Goal: Navigation & Orientation: Find specific page/section

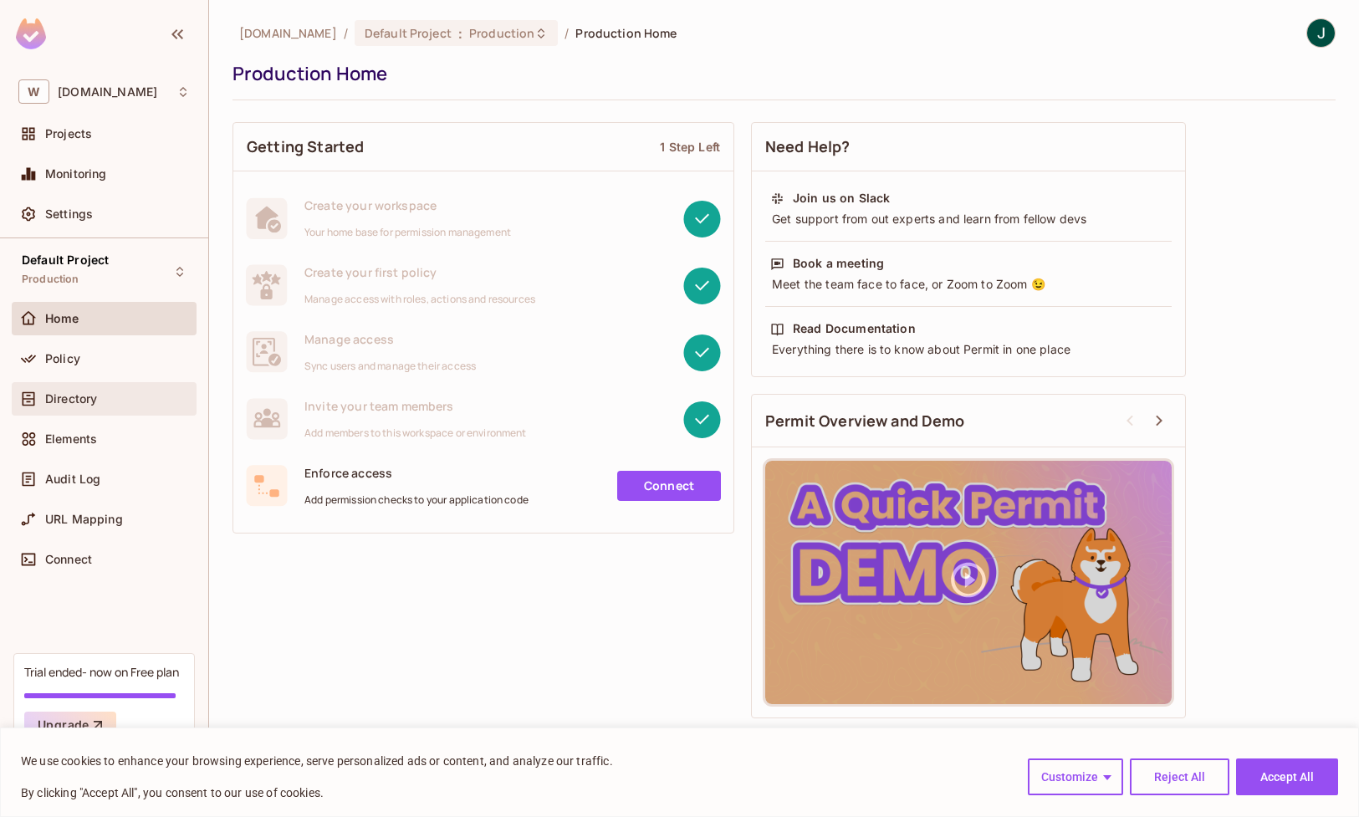
click at [59, 387] on div "Directory" at bounding box center [104, 398] width 185 height 33
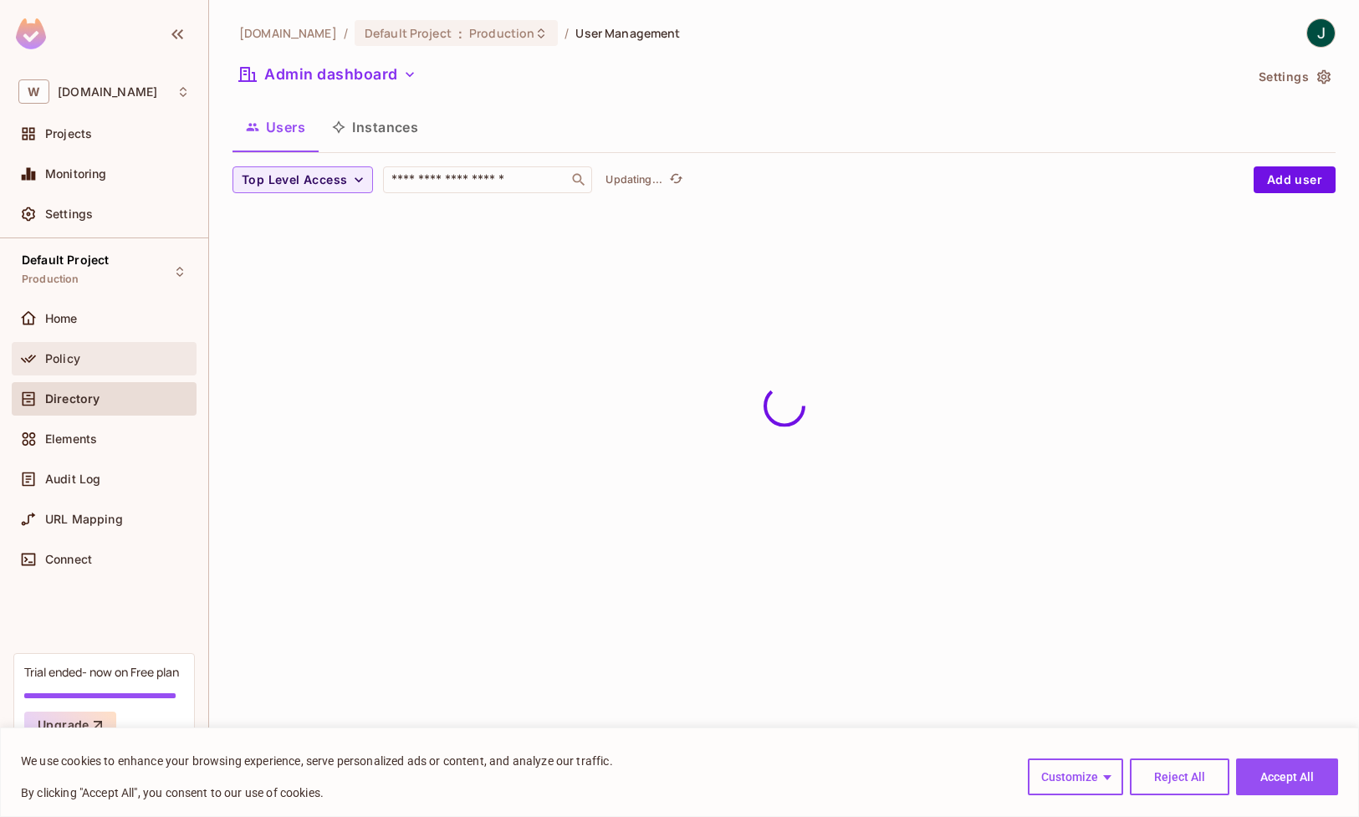
click at [59, 356] on span "Policy" at bounding box center [62, 358] width 35 height 13
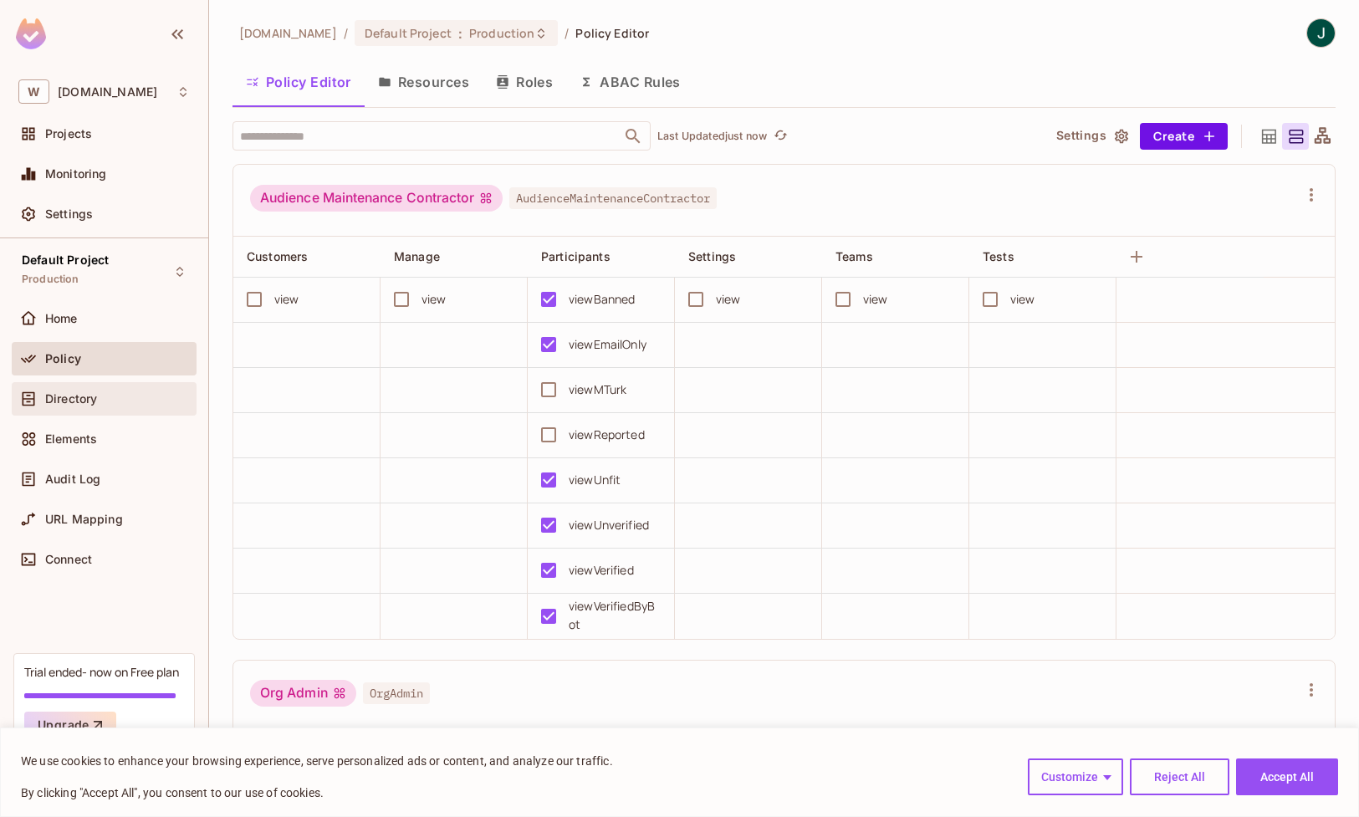
click at [66, 409] on div "Directory" at bounding box center [104, 398] width 185 height 33
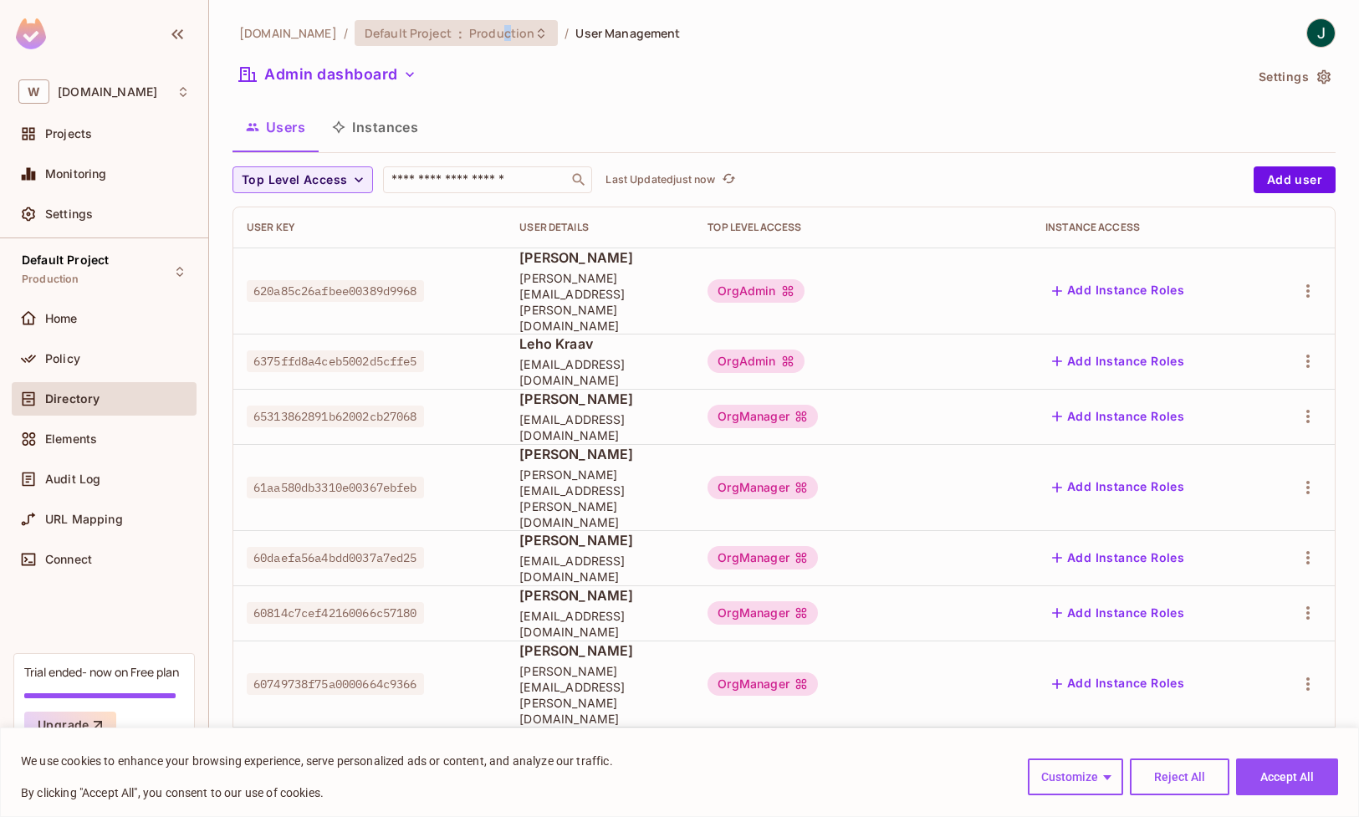
click at [469, 32] on span "Production" at bounding box center [501, 33] width 65 height 16
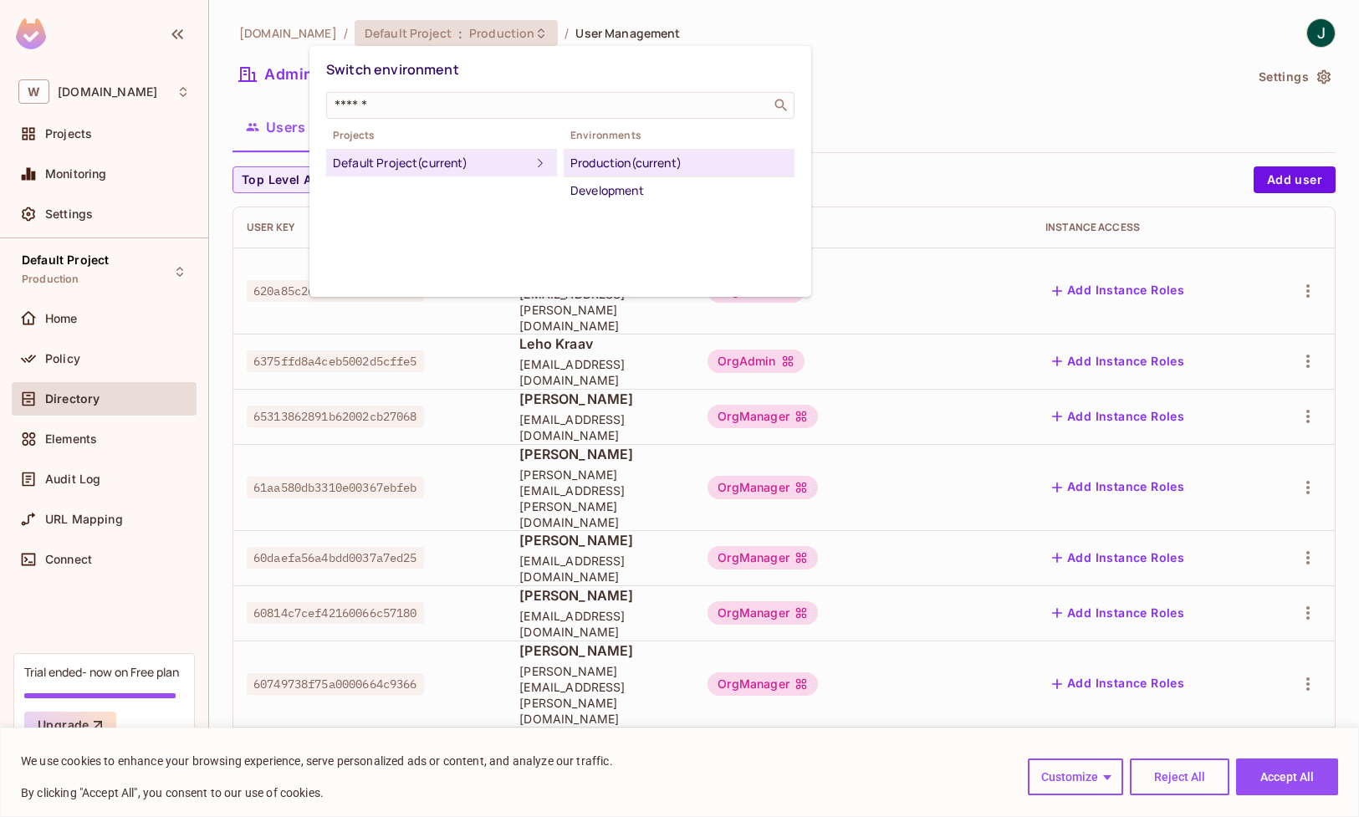
click at [967, 341] on div at bounding box center [679, 408] width 1359 height 817
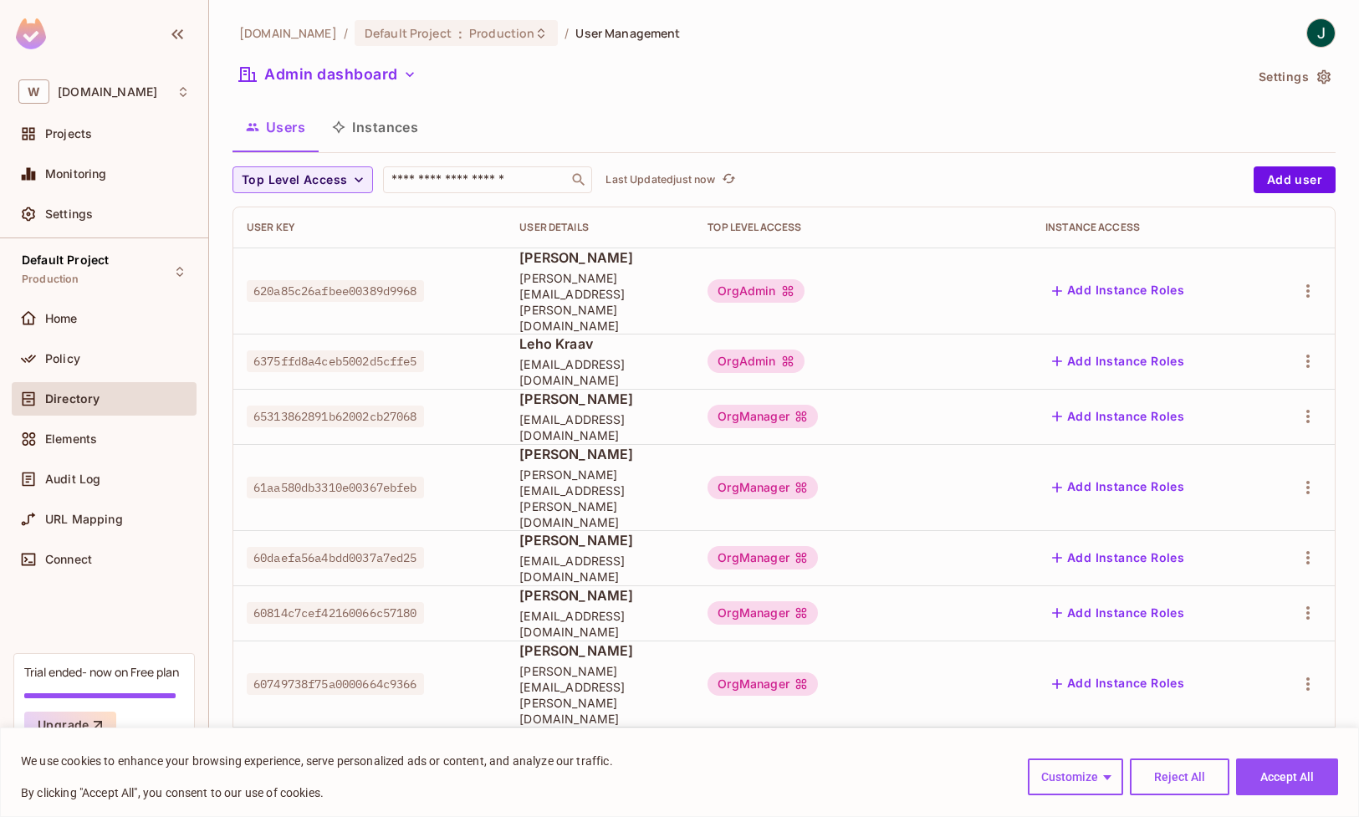
scroll to position [351, 0]
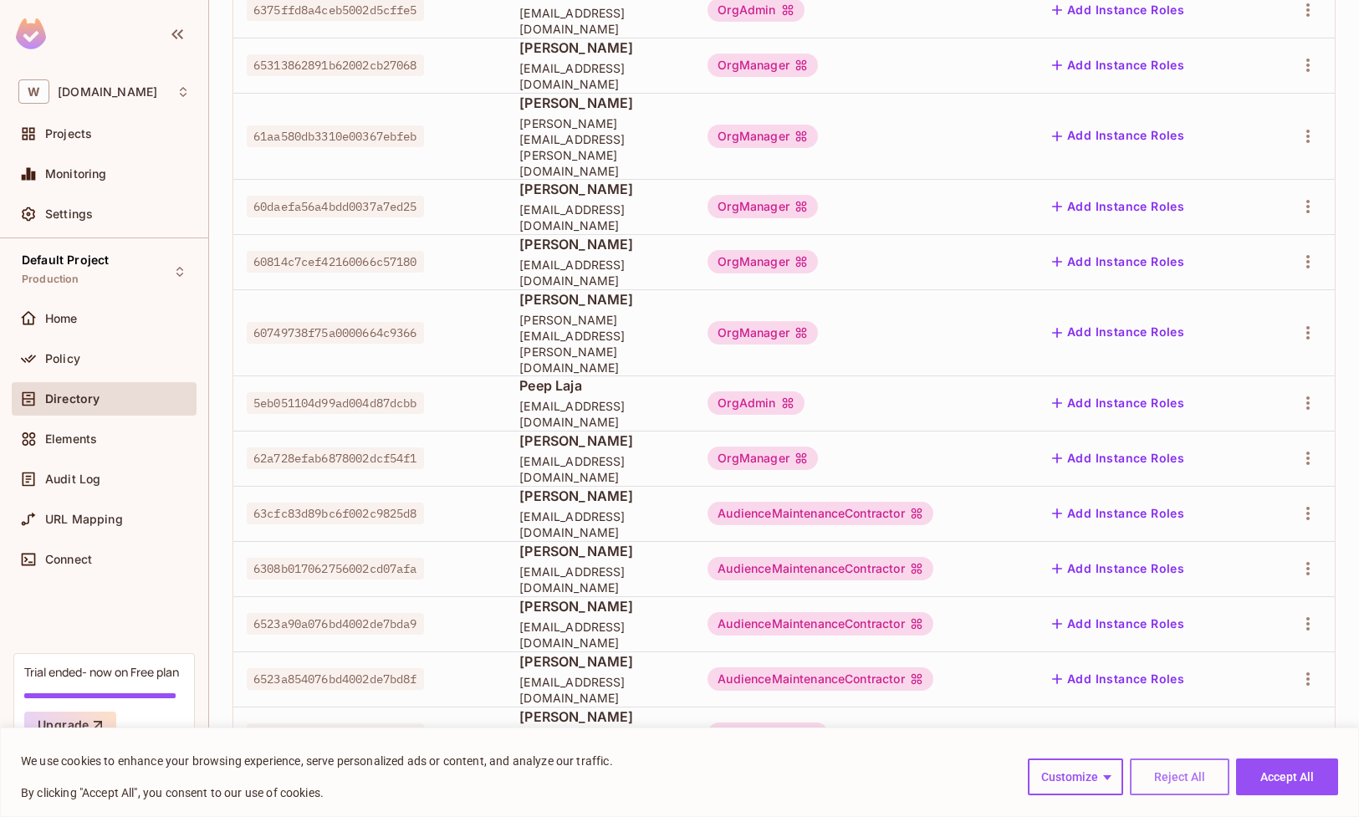
click at [1175, 769] on button "Reject All" at bounding box center [1178, 776] width 99 height 37
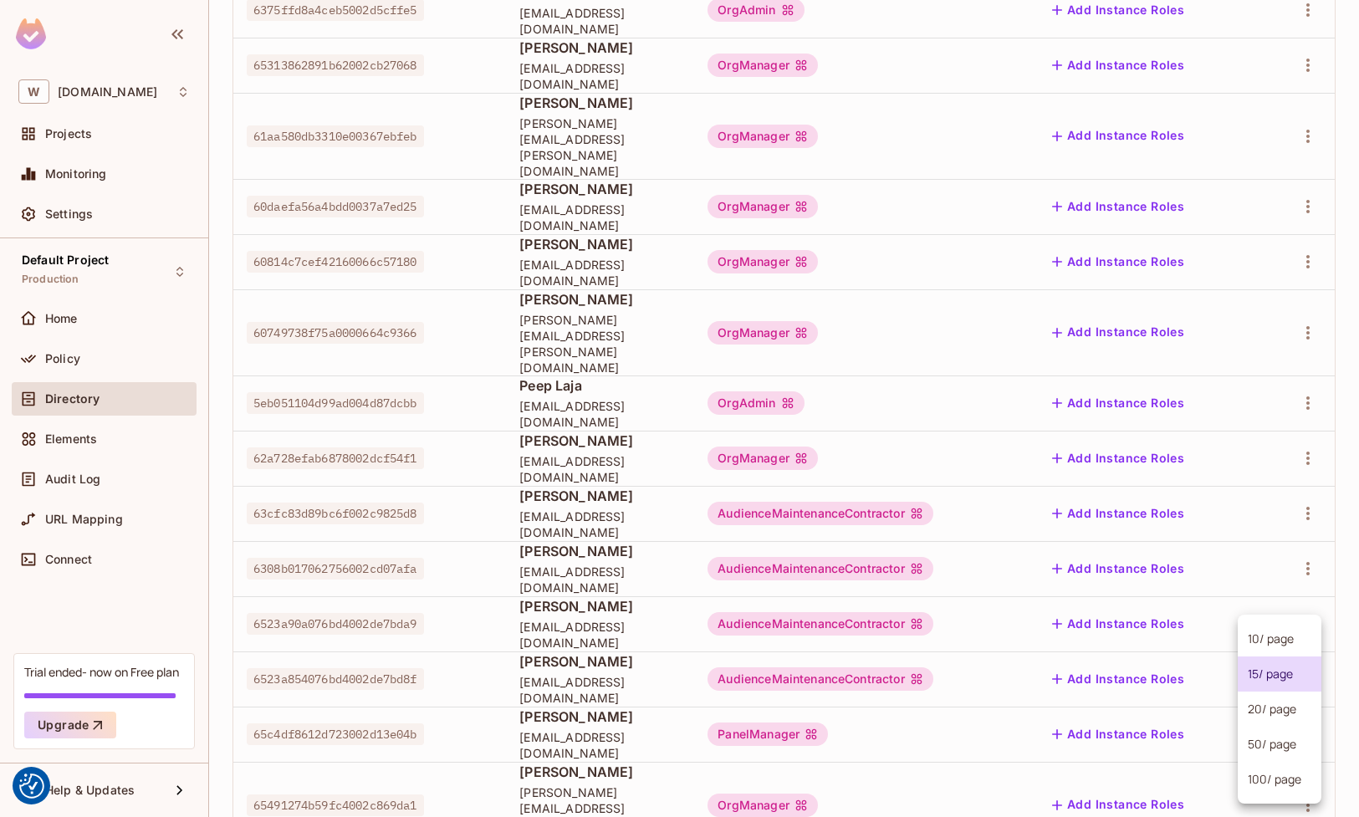
click at [1267, 749] on body "We use cookies to enhance your browsing experience, serve personalized ads or c…" at bounding box center [679, 408] width 1359 height 817
click at [1259, 719] on li "20 / page" at bounding box center [1279, 708] width 84 height 35
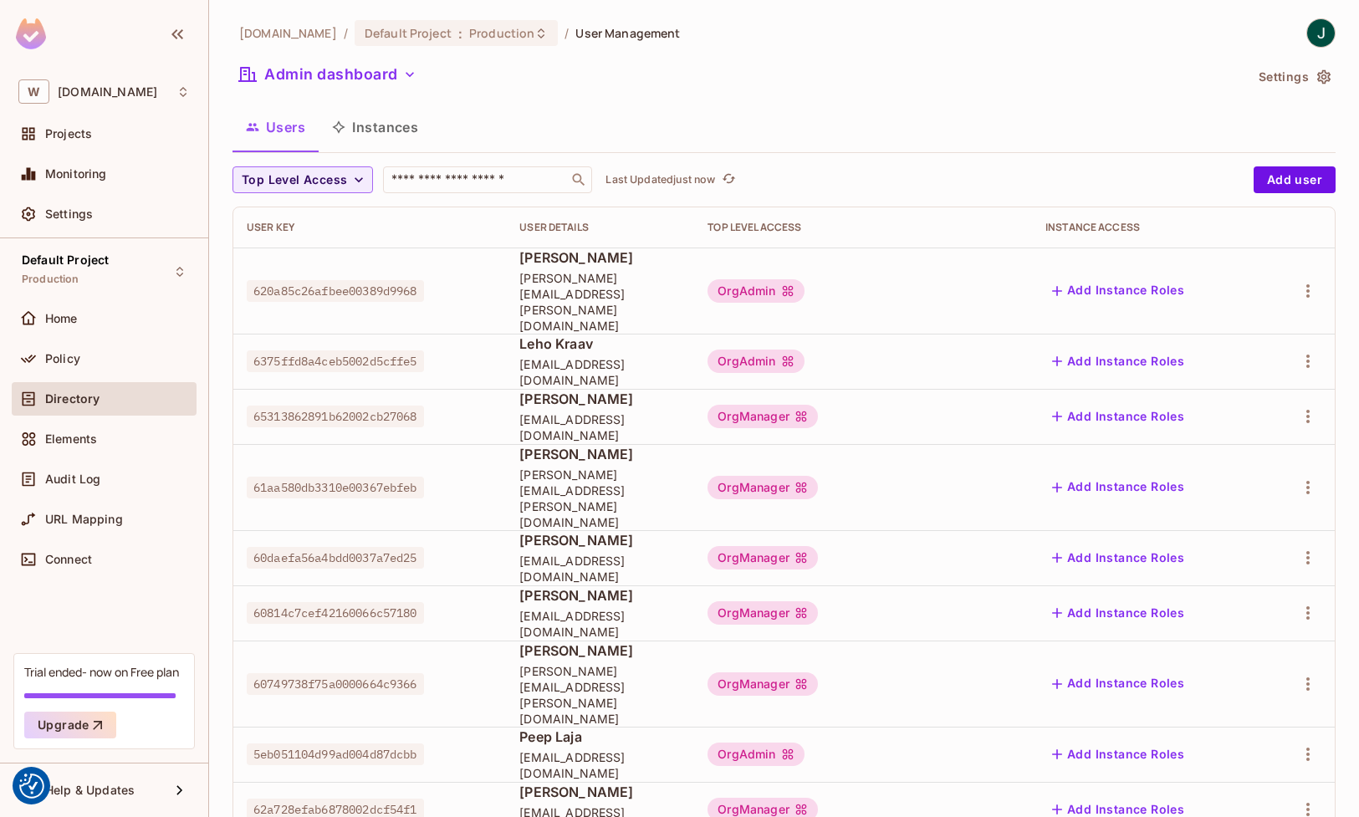
scroll to position [627, 0]
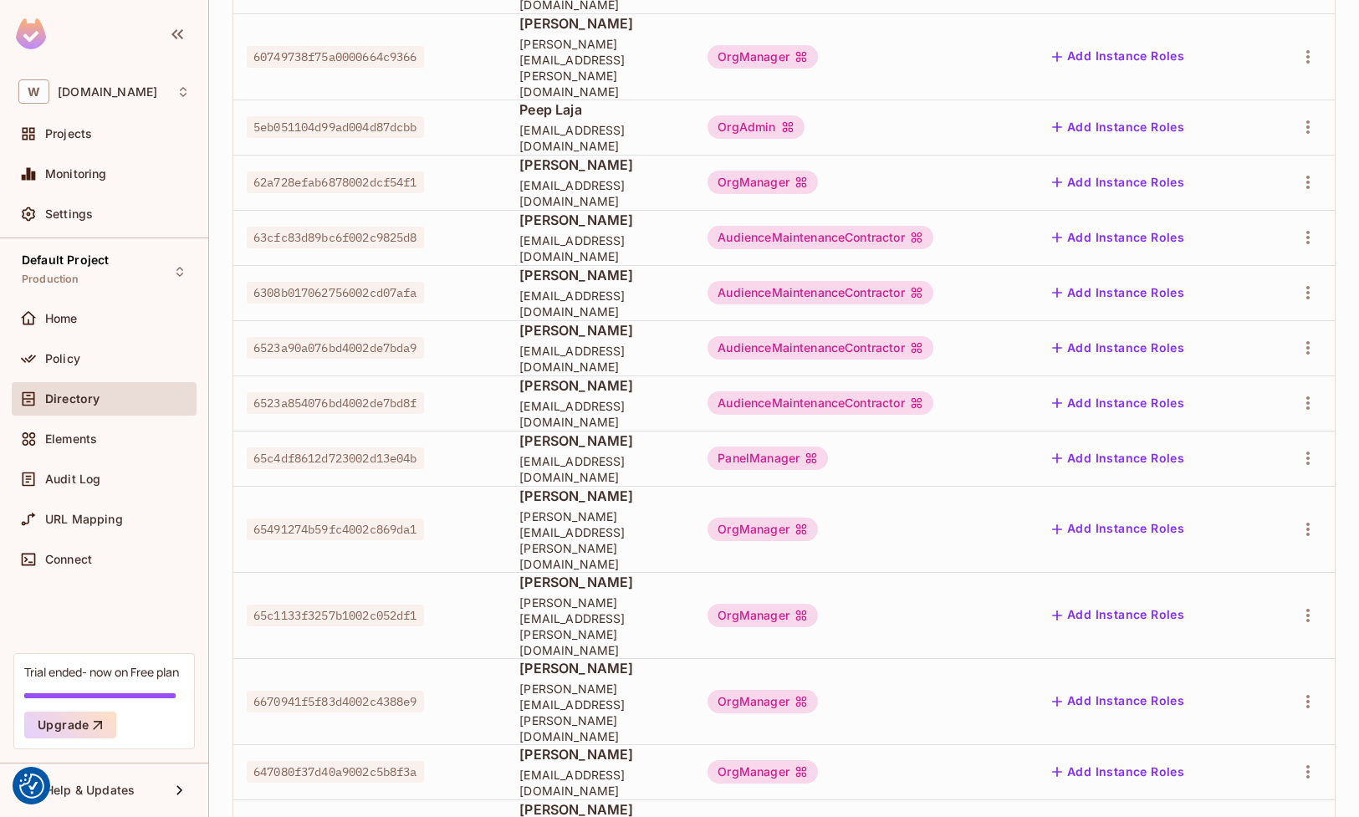
click at [1268, 755] on body "We use cookies to enhance your browsing experience, serve personalized ads or c…" at bounding box center [679, 408] width 1359 height 817
click at [1262, 751] on li "50 / page" at bounding box center [1278, 744] width 86 height 35
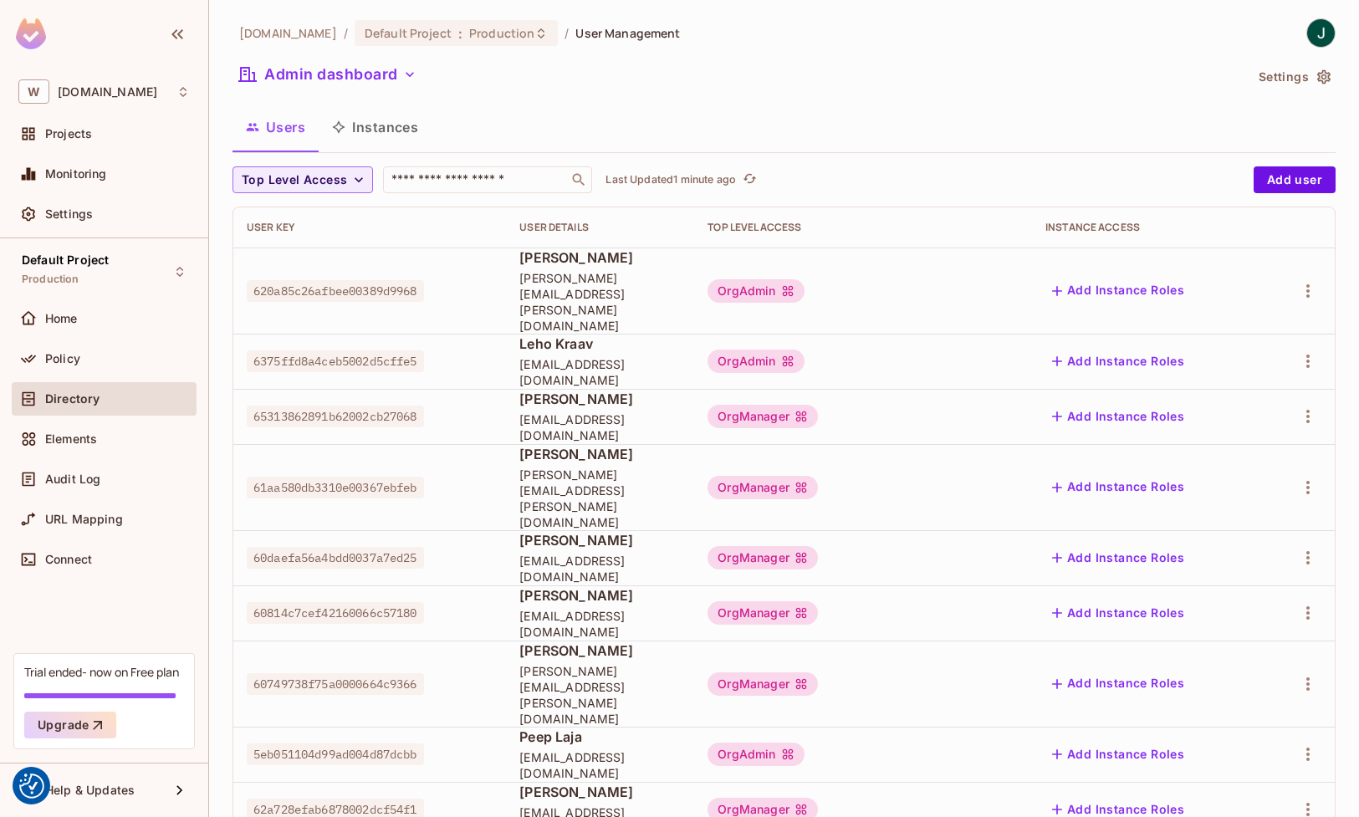
click at [343, 547] on span "60daefa56a4bdd0037a7ed25" at bounding box center [335, 558] width 177 height 22
click at [336, 547] on span "60daefa56a4bdd0037a7ed25" at bounding box center [335, 558] width 177 height 22
copy span "60daefa56a4bdd0037a7ed25"
